Goal: Task Accomplishment & Management: Complete application form

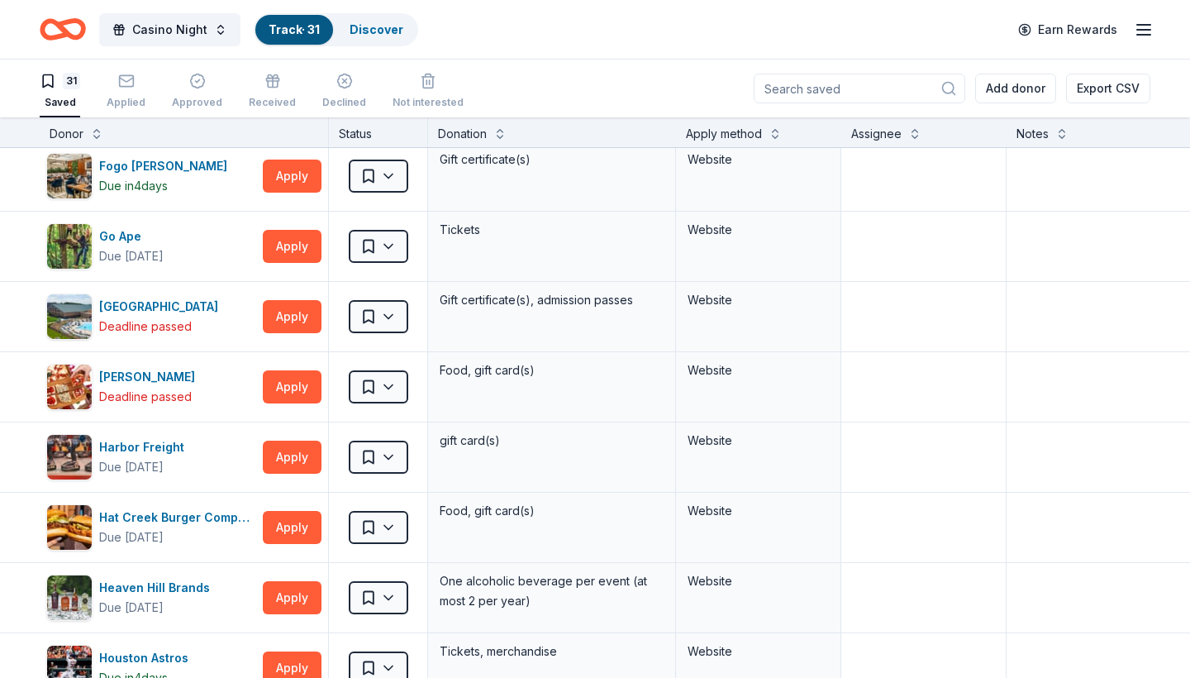
scroll to position [647, 0]
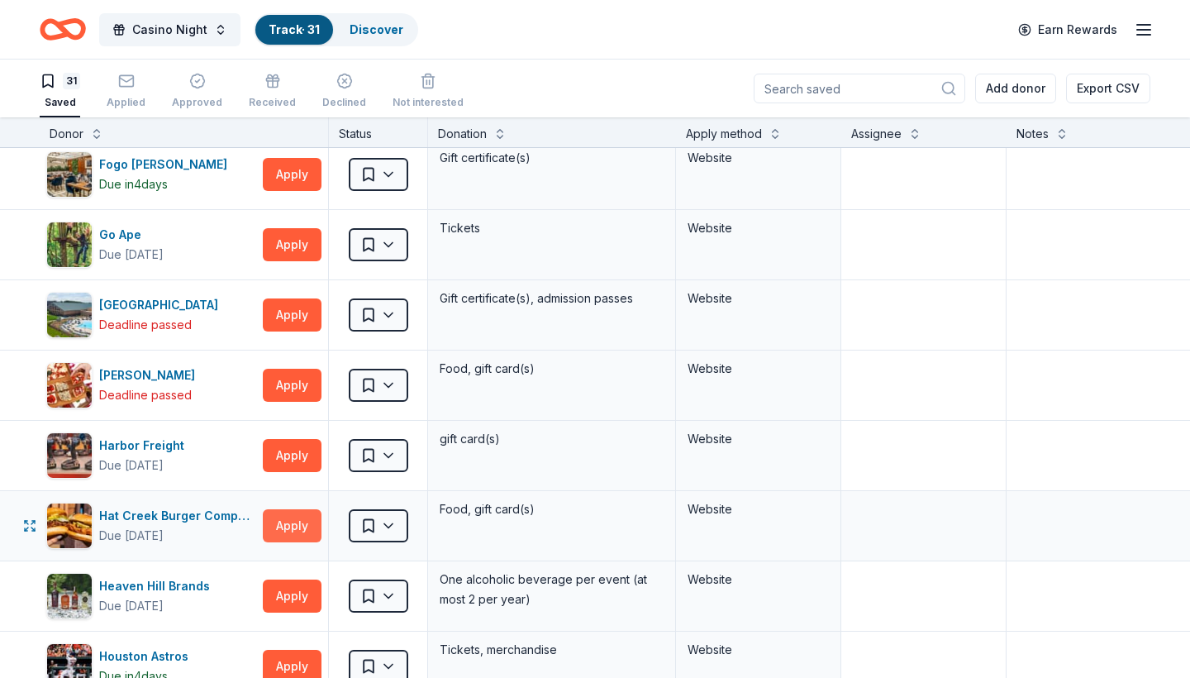
click at [277, 527] on button "Apply" at bounding box center [292, 525] width 59 height 33
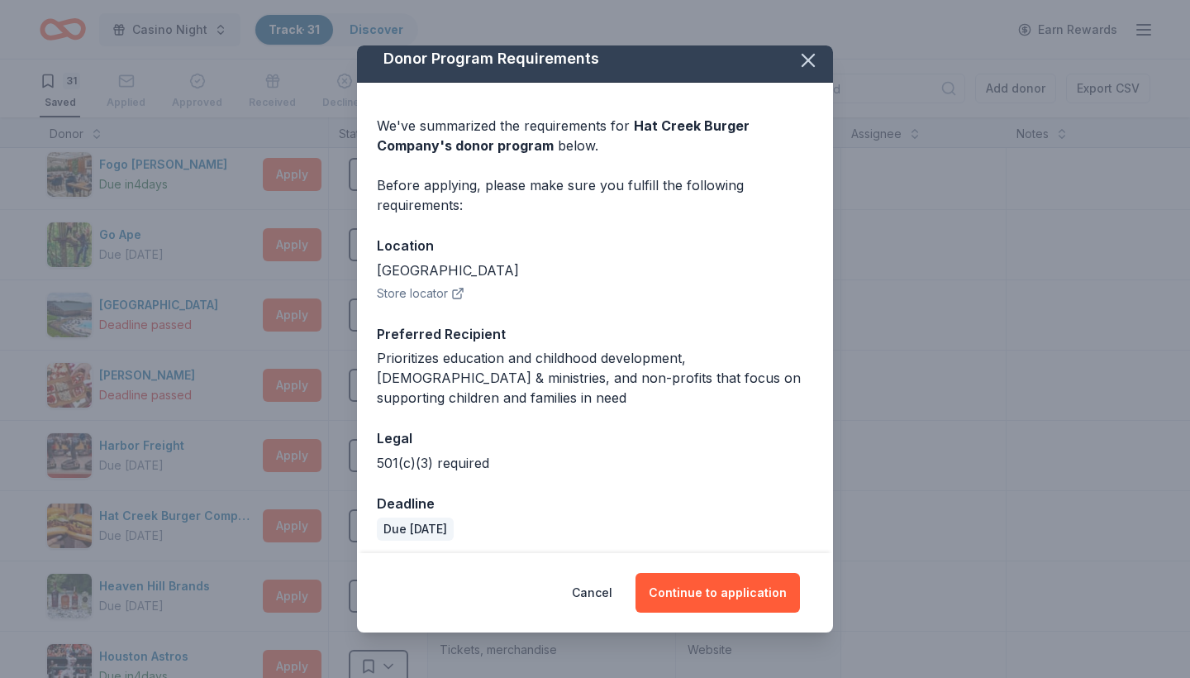
scroll to position [17, 0]
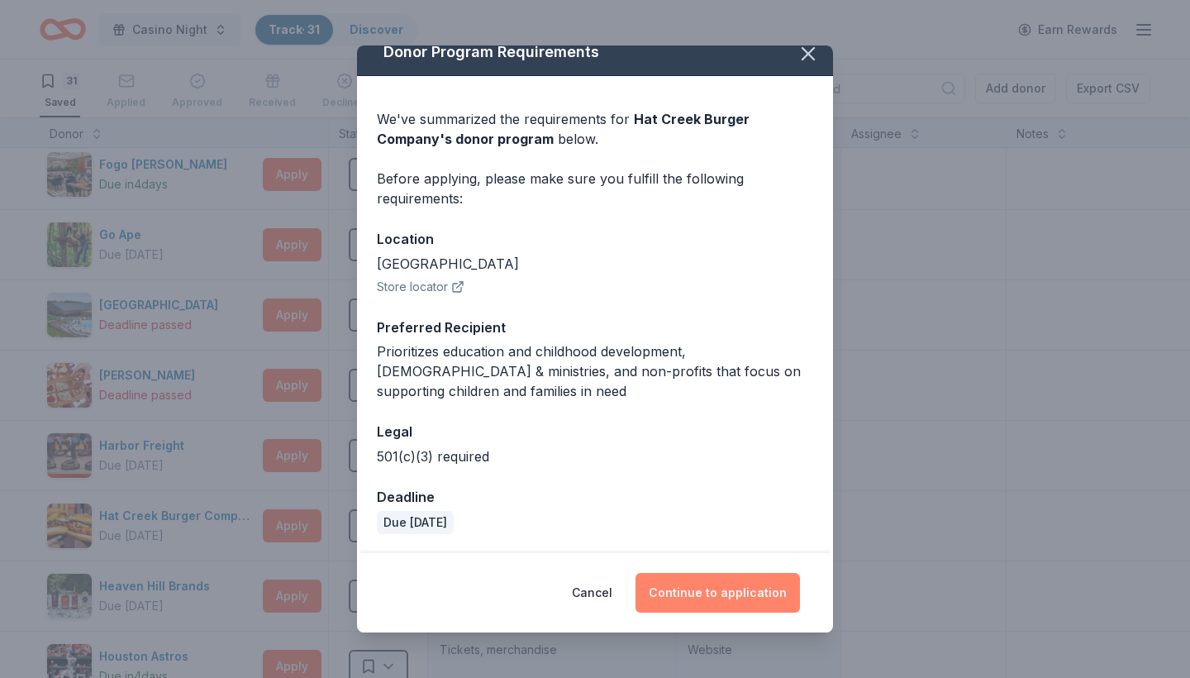
click at [696, 585] on button "Continue to application" at bounding box center [718, 593] width 164 height 40
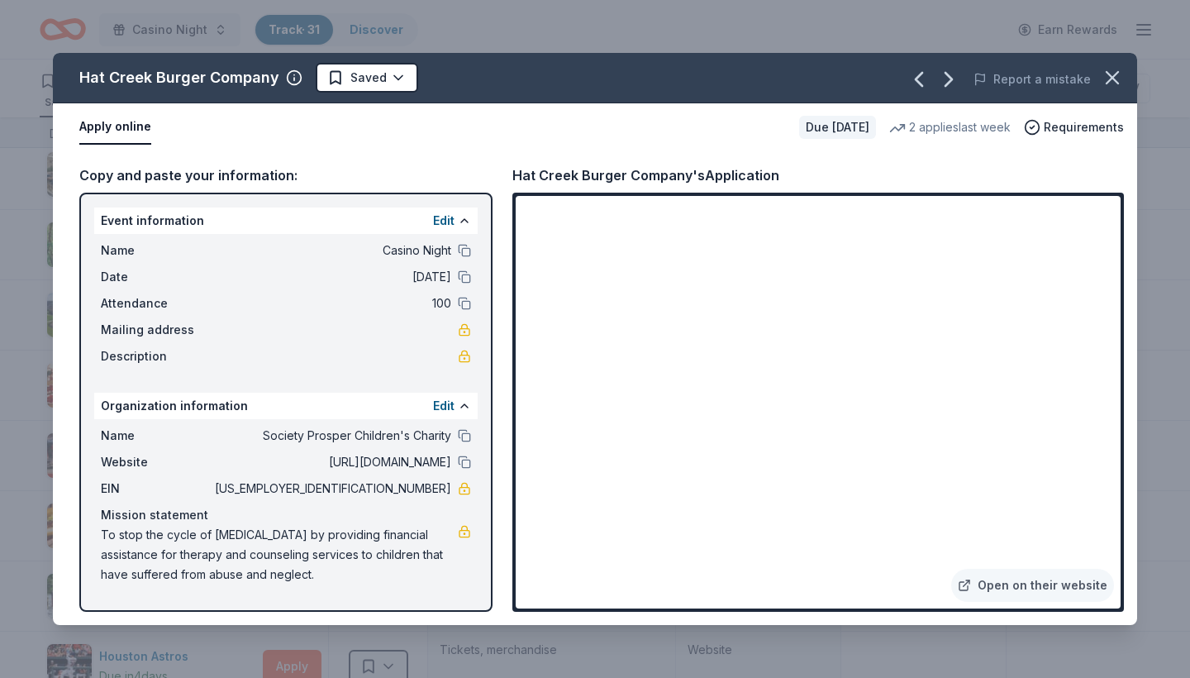
click at [118, 126] on button "Apply online" at bounding box center [115, 127] width 72 height 35
click at [1057, 589] on link "Open on their website" at bounding box center [1032, 585] width 163 height 33
click at [1113, 80] on icon "button" at bounding box center [1112, 77] width 23 height 23
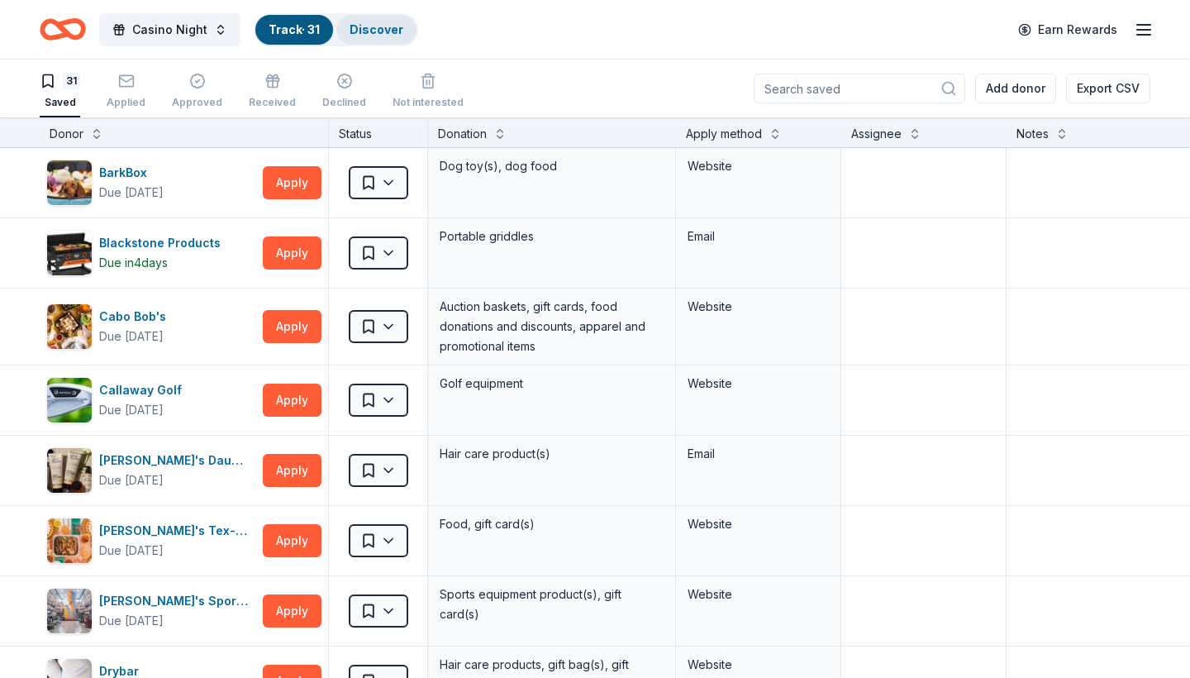
scroll to position [0, 0]
click at [381, 36] on div "Discover" at bounding box center [376, 30] width 80 height 30
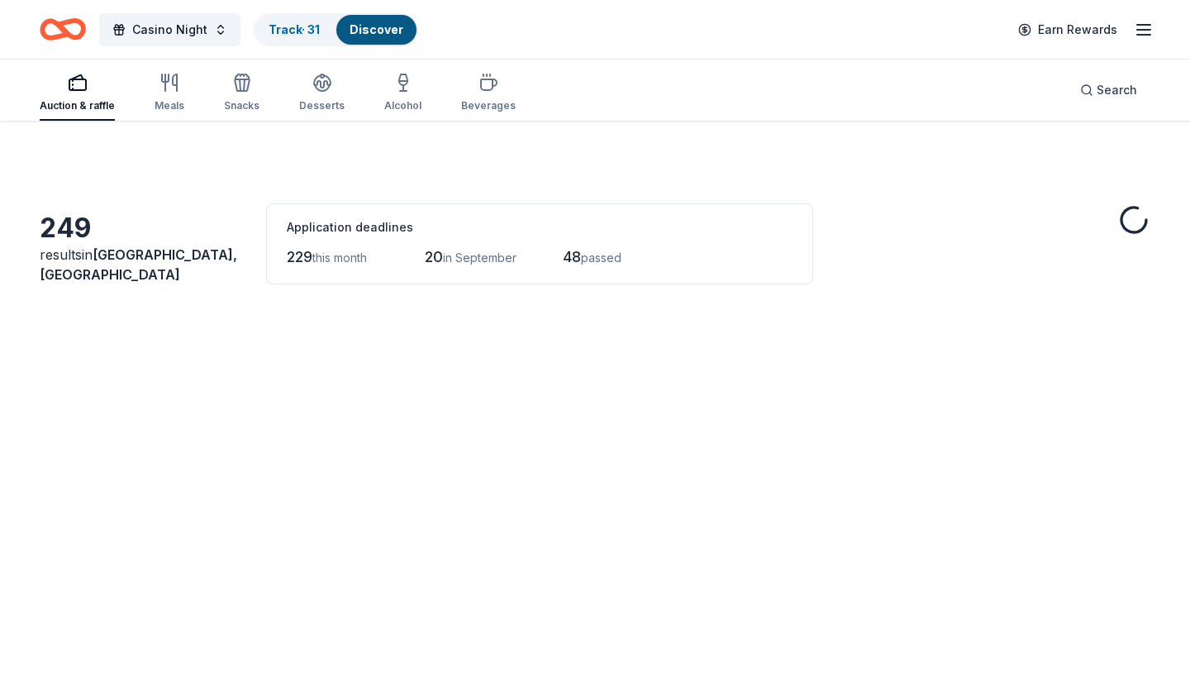
click at [380, 24] on link "Discover" at bounding box center [377, 29] width 54 height 14
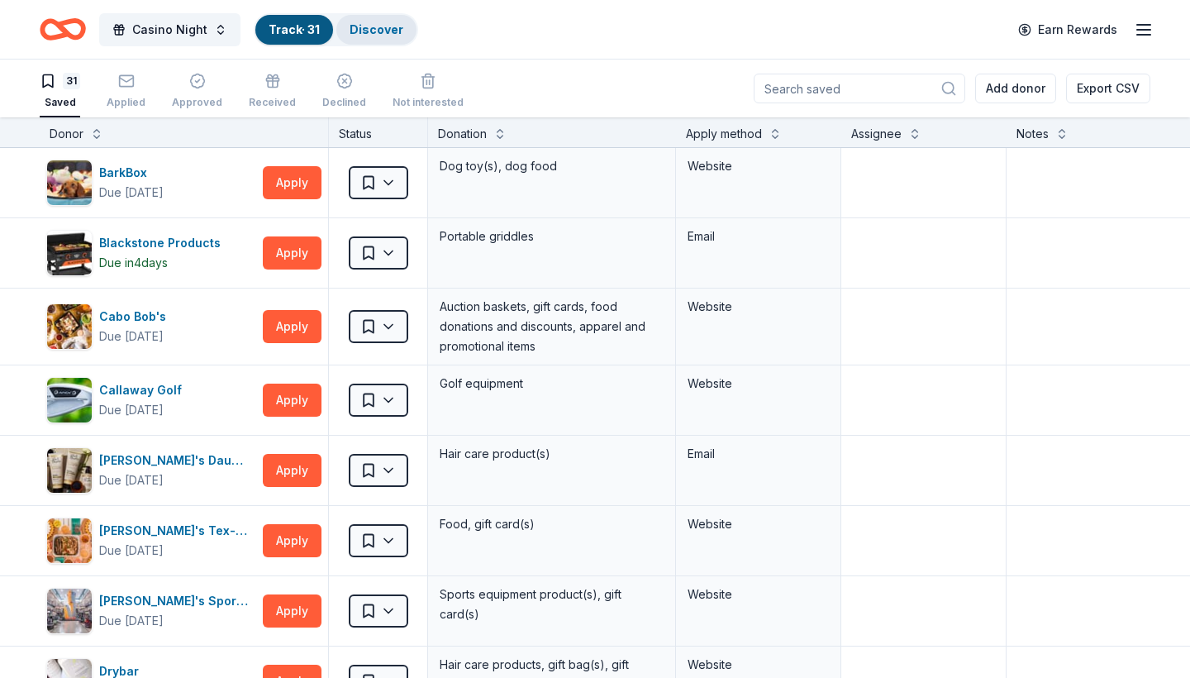
click at [380, 26] on link "Discover" at bounding box center [377, 29] width 54 height 14
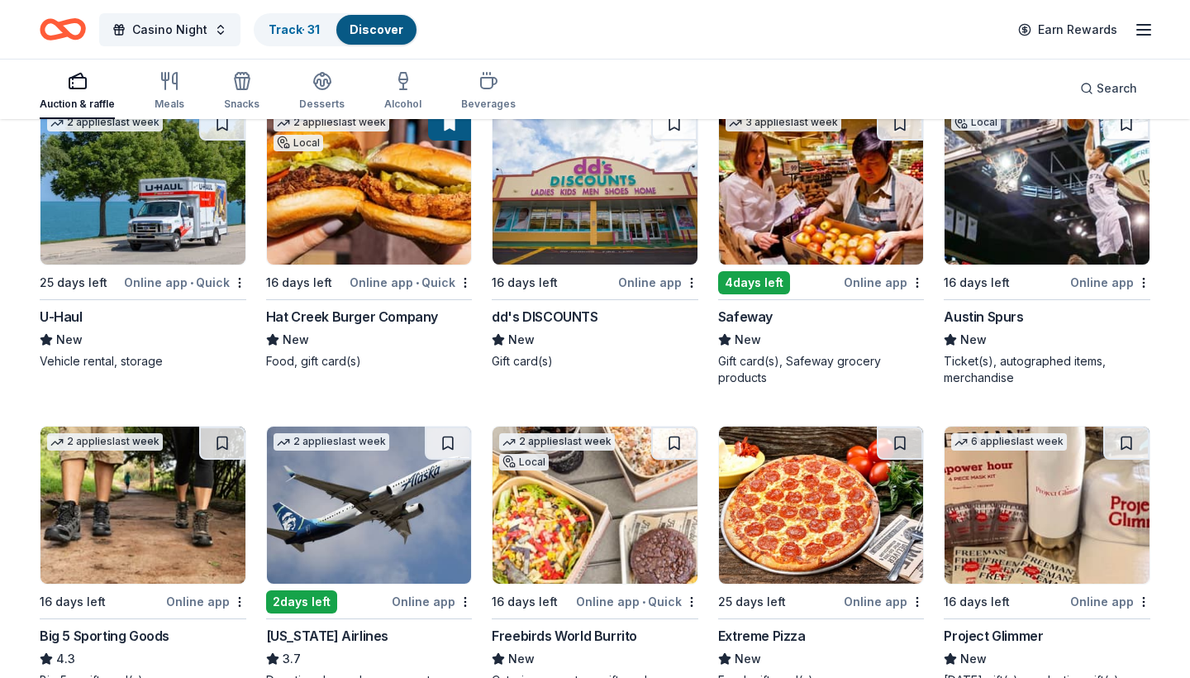
scroll to position [6602, 0]
